Goal: Use online tool/utility: Utilize a website feature to perform a specific function

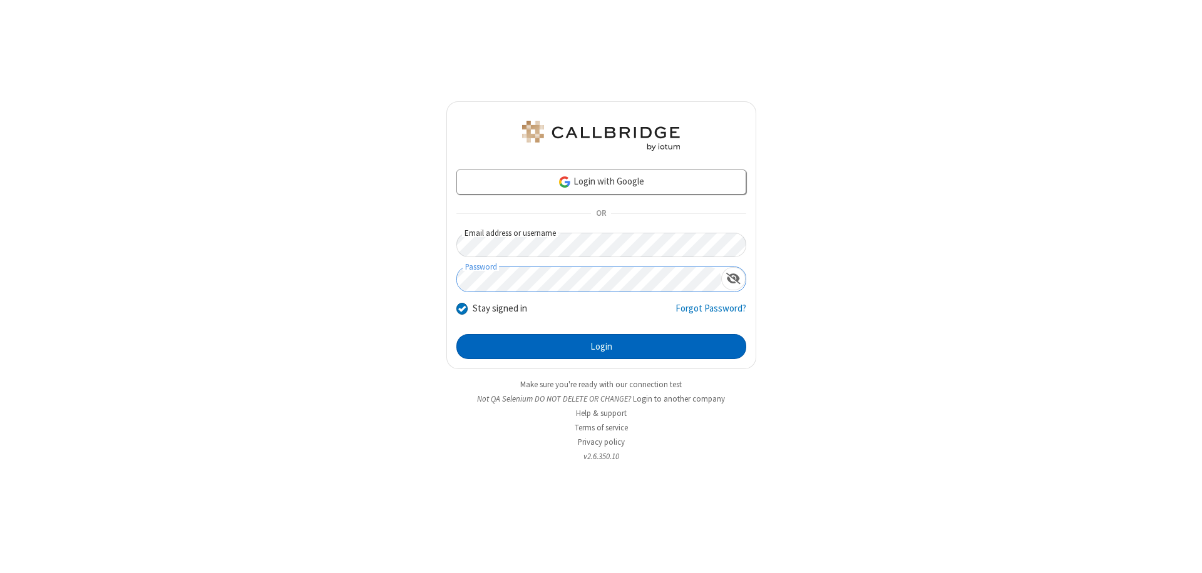
click at [601, 347] on button "Login" at bounding box center [601, 346] width 290 height 25
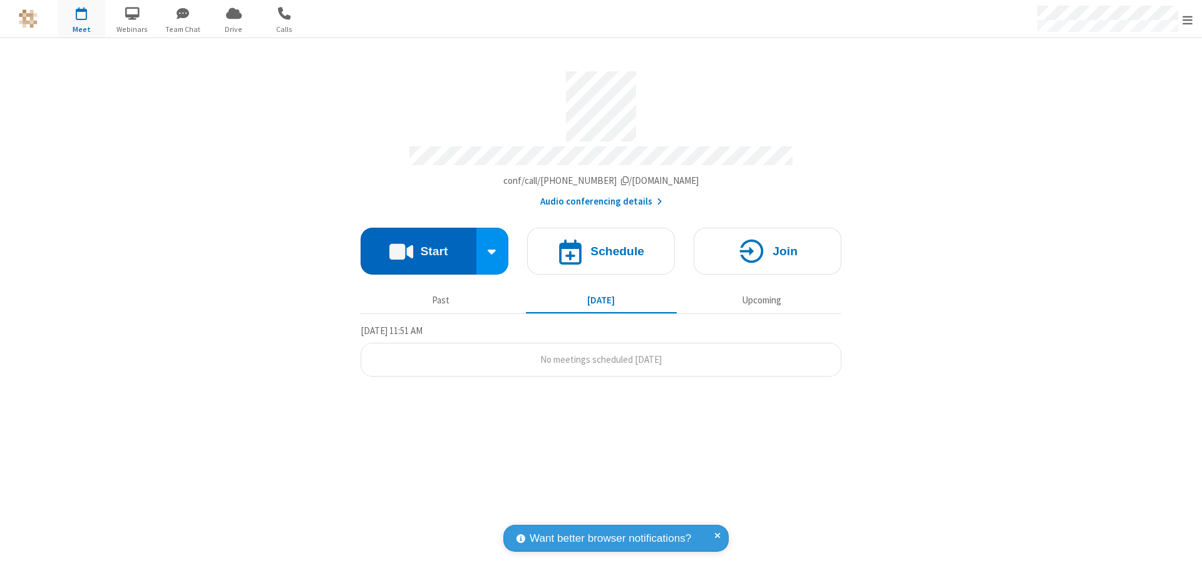
click at [418, 245] on button "Start" at bounding box center [419, 251] width 116 height 47
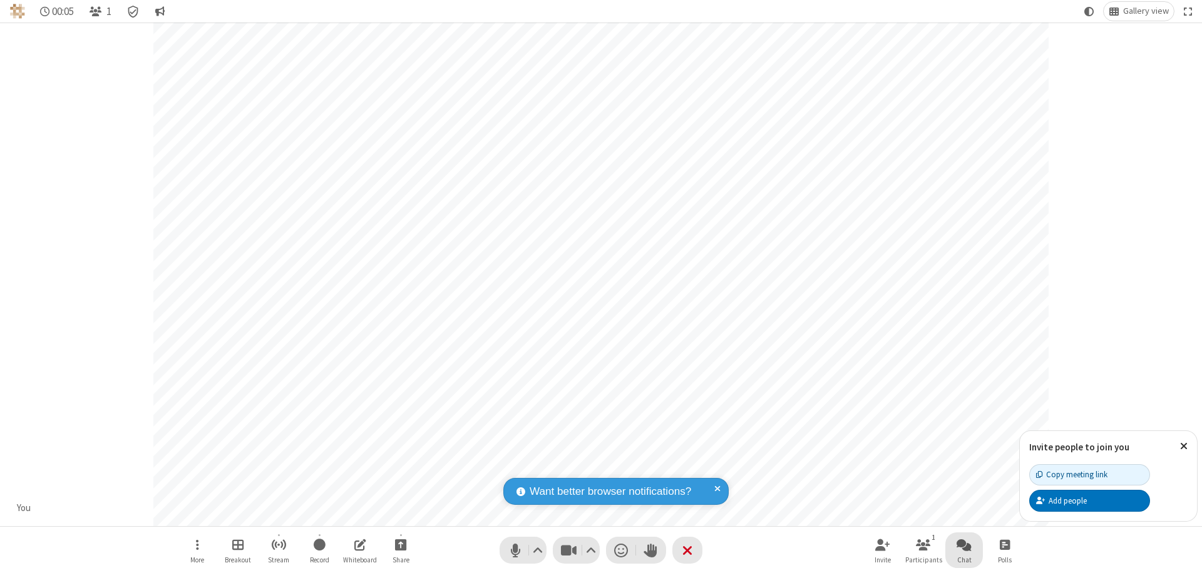
click at [964, 545] on span "Open chat" at bounding box center [964, 545] width 15 height 16
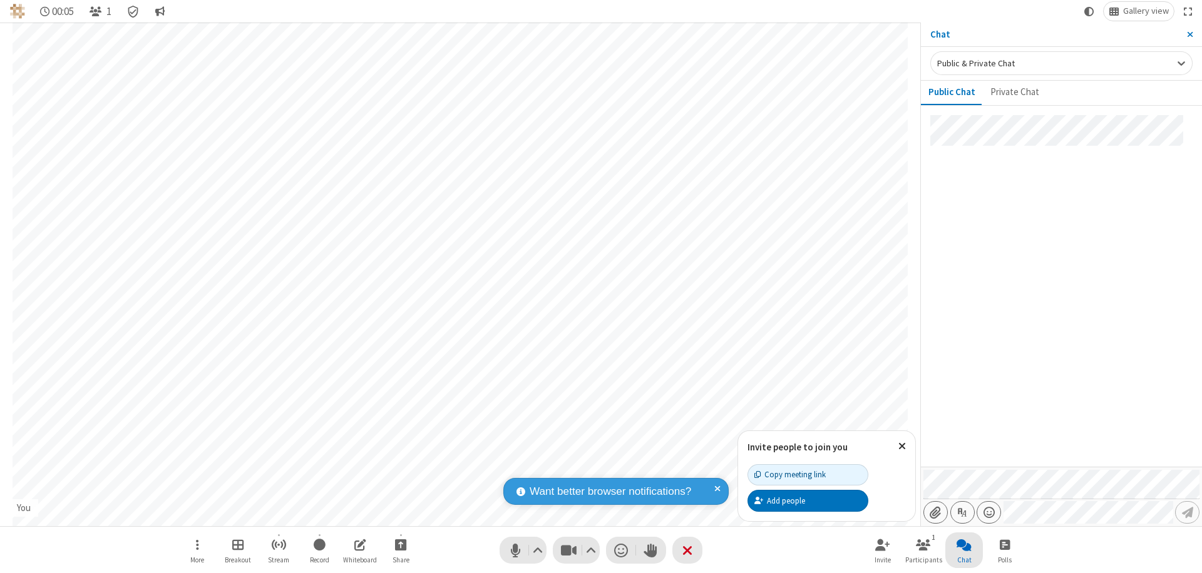
type input "C:\fakepath\doc_test.docx"
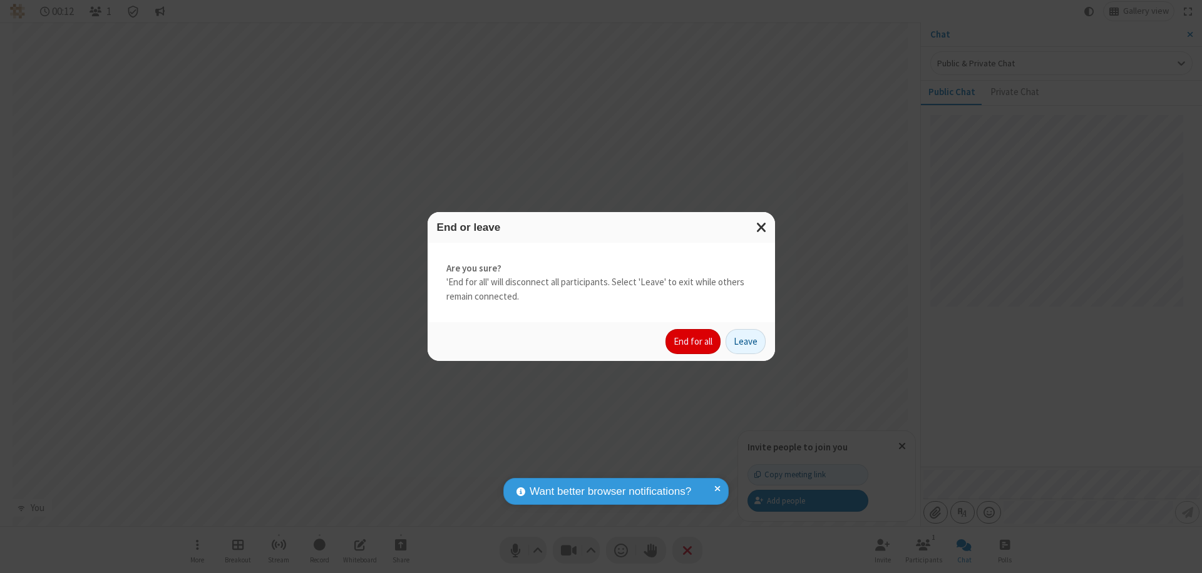
click at [694, 342] on button "End for all" at bounding box center [692, 341] width 55 height 25
